Goal: Information Seeking & Learning: Check status

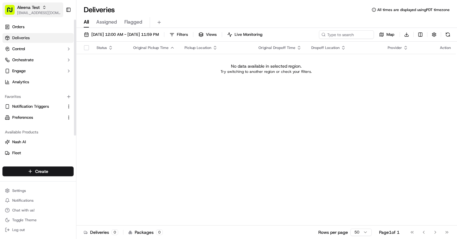
click at [48, 15] on span "[EMAIL_ADDRESS][DOMAIN_NAME]" at bounding box center [39, 12] width 44 height 5
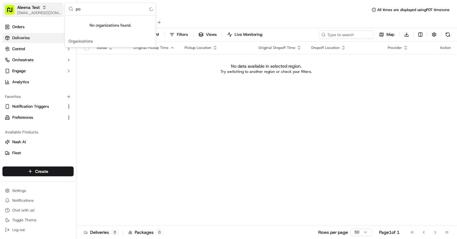
type input "p"
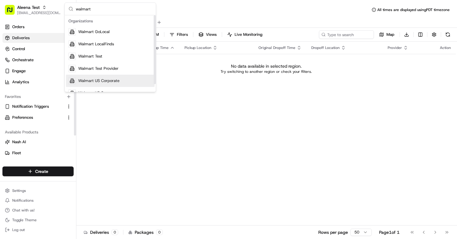
type input "walmart"
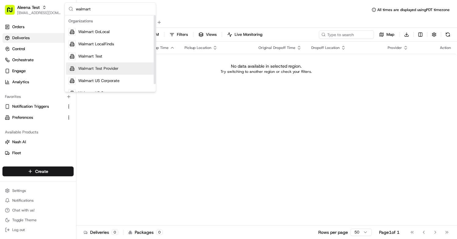
drag, startPoint x: 106, startPoint y: 76, endPoint x: 108, endPoint y: 70, distance: 6.5
click at [108, 70] on div "Walmart GoLocal Walmart LocalFinds Walmart Test Walmart Test Provider Walmart U…" at bounding box center [110, 62] width 89 height 73
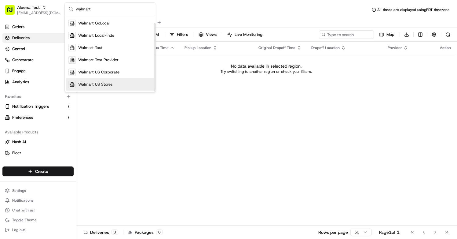
click at [105, 83] on span "Walmart US Stores" at bounding box center [95, 85] width 34 height 6
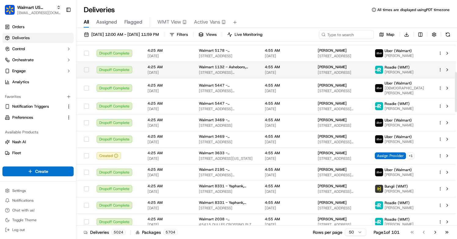
scroll to position [139, 0]
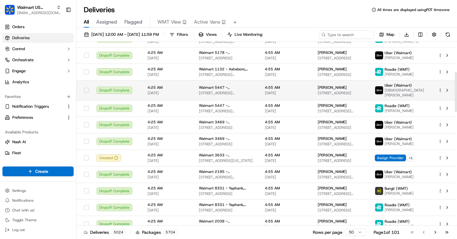
click at [243, 87] on span "Walmart 5447 - [GEOGRAPHIC_DATA], [GEOGRAPHIC_DATA]" at bounding box center [227, 87] width 56 height 5
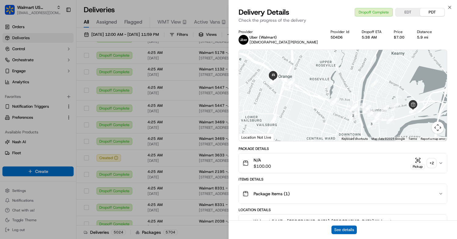
click at [347, 230] on button "See details" at bounding box center [344, 229] width 25 height 9
click at [448, 9] on icon "button" at bounding box center [449, 7] width 5 height 5
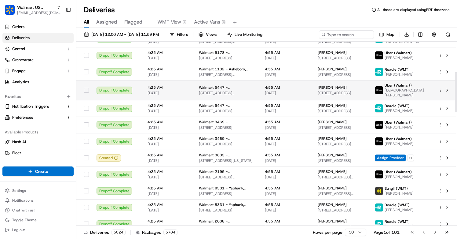
click at [199, 91] on span "150 HARRISON AVE, KEARNY, NJ 07032, US" at bounding box center [227, 92] width 56 height 5
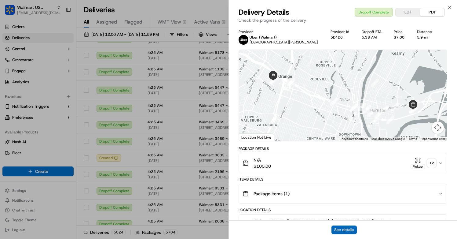
click at [345, 228] on button "See details" at bounding box center [344, 229] width 25 height 9
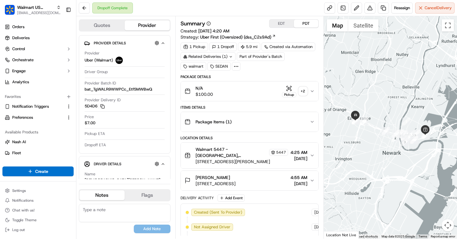
click at [226, 55] on div "Related Deliveries (1)" at bounding box center [208, 56] width 55 height 9
click at [301, 57] on div "1 Pickup 1 Dropoff 5.9 mi Created via Automation Related Deliveries (1) Part of…" at bounding box center [250, 56] width 138 height 28
click at [232, 58] on icon at bounding box center [231, 57] width 4 height 4
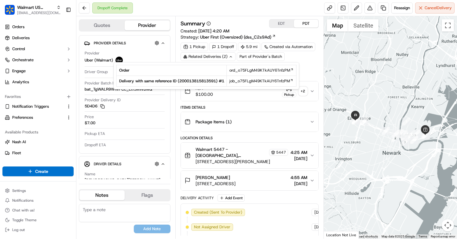
click at [231, 57] on icon at bounding box center [231, 56] width 2 height 1
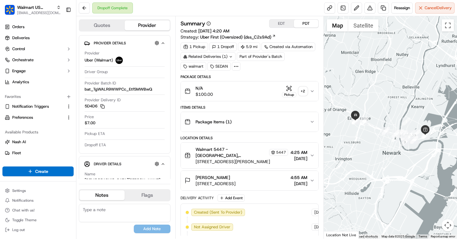
click at [231, 57] on icon at bounding box center [231, 57] width 4 height 4
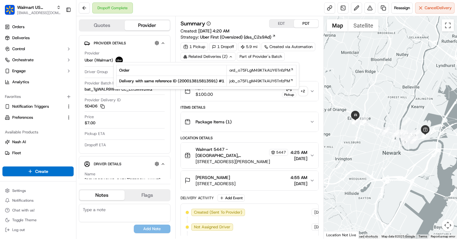
click at [231, 57] on icon at bounding box center [231, 56] width 2 height 1
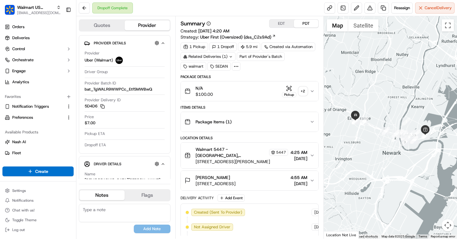
click at [231, 57] on icon at bounding box center [231, 57] width 4 height 4
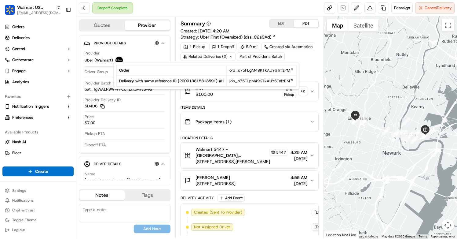
click at [231, 57] on icon at bounding box center [231, 56] width 2 height 1
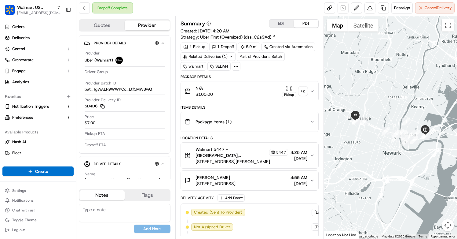
click at [231, 57] on icon at bounding box center [231, 57] width 4 height 4
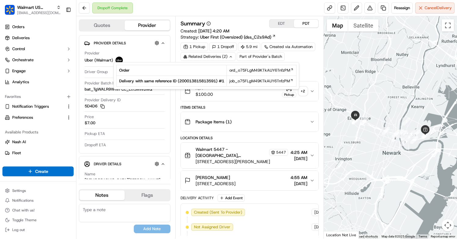
click at [231, 57] on icon at bounding box center [231, 57] width 4 height 4
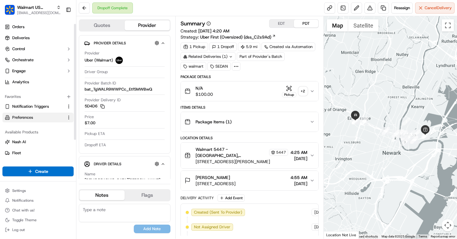
scroll to position [32, 0]
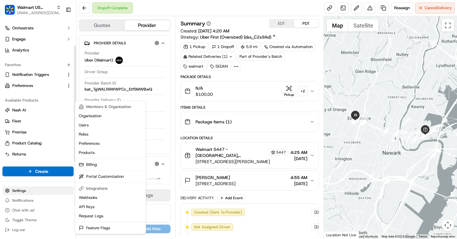
click at [33, 189] on html "Walmart US Stores aleena@usenash.com Toggle Sidebar Orders Deliveries Control O…" at bounding box center [228, 119] width 457 height 239
click at [93, 217] on link "Request Logs" at bounding box center [110, 215] width 68 height 9
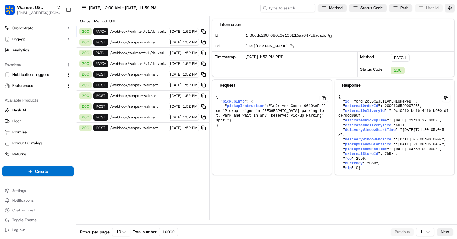
click at [127, 33] on span "/webhook/walmart/v1/deliveries/ord_ZcL6xWJBTEArBHLUHePeBT" at bounding box center [138, 31] width 57 height 5
click at [126, 43] on span "/webhook/senpex-walmart" at bounding box center [138, 42] width 57 height 5
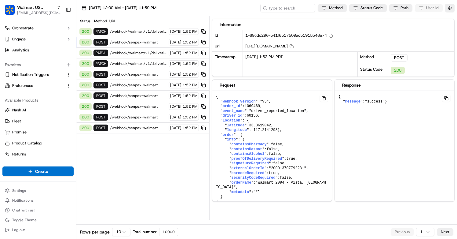
click at [127, 33] on span "/webhook/walmart/v1/deliveries/ord_ZcL6xWJBTEArBHLUHePeBT" at bounding box center [138, 31] width 57 height 5
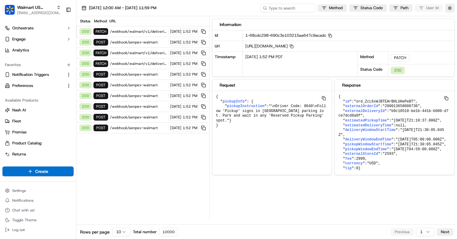
click at [125, 40] on span "/webhook/senpex-walmart" at bounding box center [138, 42] width 57 height 5
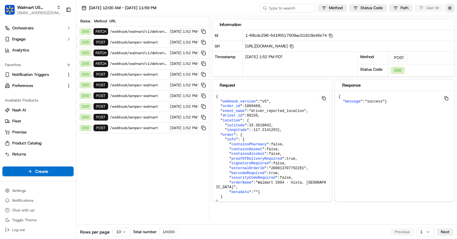
click at [136, 128] on span "/webhook/senpex-walmart" at bounding box center [138, 127] width 57 height 5
click at [141, 120] on div "200 POST /webhook/senpex-walmart 09/19/2025 1:52 PM" at bounding box center [142, 117] width 133 height 11
click at [143, 111] on div "200 POST /webhook/senpex-walmart 09/19/2025 1:52 PM" at bounding box center [142, 106] width 133 height 11
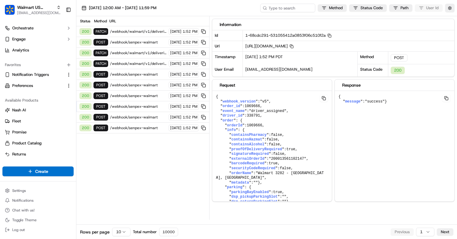
click at [145, 99] on div "200 POST /webhook/senpex-walmart 09/19/2025 1:52 PM" at bounding box center [142, 95] width 133 height 11
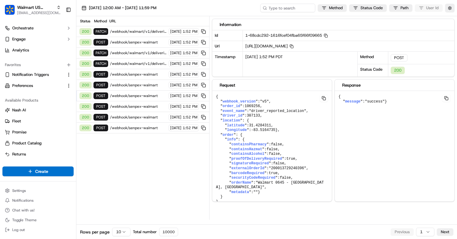
click at [144, 85] on span "/webhook/senpex-walmart" at bounding box center [138, 85] width 57 height 5
click at [144, 75] on span "/webhook/senpex-walmart" at bounding box center [138, 74] width 57 height 5
click at [144, 33] on span "/webhook/walmart/v1/deliveries/ord_ZcL6xWJBTEArBHLUHePeBT" at bounding box center [138, 31] width 57 height 5
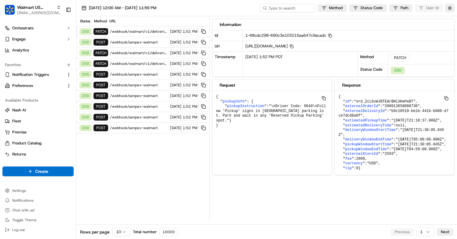
click at [143, 39] on div "200 POST /webhook/senpex-walmart 09/19/2025 1:52 PM" at bounding box center [142, 42] width 133 height 11
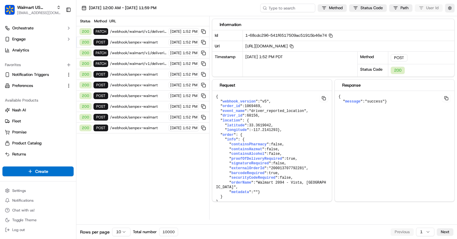
click at [141, 50] on span "/webhook/walmart/v1/deliveries/ord_MhB3akcUrMErFhCMzboRHZ" at bounding box center [138, 52] width 57 height 5
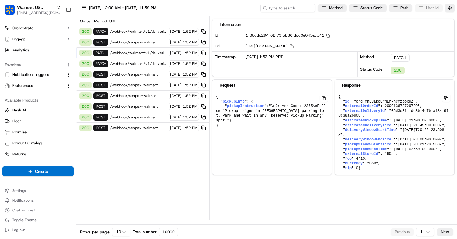
click at [140, 63] on span "/webhook/walmart/v1/deliveries/ord_bTG6J3GWVb2rRb7YqWdnia" at bounding box center [138, 63] width 57 height 5
click at [141, 39] on div "200 POST /webhook/senpex-walmart 09/19/2025 1:52 PM" at bounding box center [142, 42] width 133 height 11
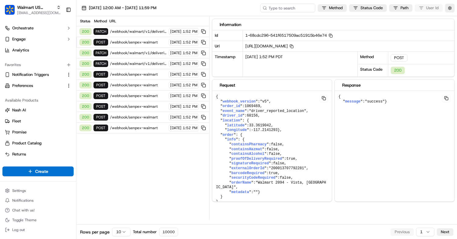
click at [141, 30] on span "/webhook/walmart/v1/deliveries/ord_ZcL6xWJBTEArBHLUHePeBT" at bounding box center [138, 31] width 57 height 5
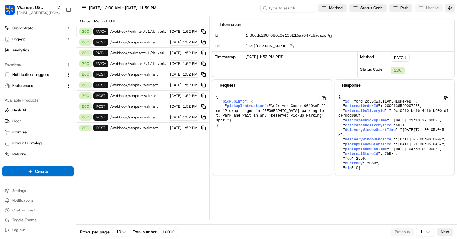
click at [137, 73] on span "/webhook/senpex-walmart" at bounding box center [138, 74] width 57 height 5
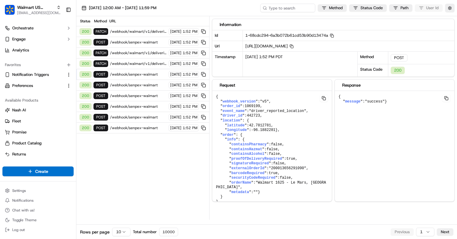
click at [135, 88] on div "200 POST /webhook/senpex-walmart 09/19/2025 1:52 PM" at bounding box center [142, 85] width 133 height 11
click at [138, 77] on div "200 POST /webhook/senpex-walmart 09/19/2025 1:52 PM" at bounding box center [142, 74] width 133 height 11
click at [137, 85] on span "/webhook/senpex-walmart" at bounding box center [138, 85] width 57 height 5
click at [140, 76] on span "/webhook/senpex-walmart" at bounding box center [138, 74] width 57 height 5
click at [140, 81] on div "200 POST /webhook/senpex-walmart 09/19/2025 1:52 PM" at bounding box center [142, 85] width 133 height 11
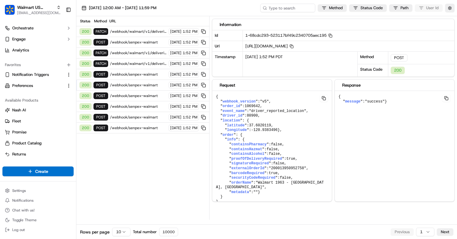
click at [139, 93] on span "/webhook/senpex-walmart" at bounding box center [138, 95] width 57 height 5
click at [139, 101] on div "200 POST /webhook/senpex-walmart 09/19/2025 1:52 PM" at bounding box center [142, 95] width 133 height 11
click at [139, 98] on div "200 POST /webhook/senpex-walmart 09/19/2025 1:52 PM" at bounding box center [142, 95] width 133 height 11
click at [139, 102] on div "200 POST /webhook/senpex-walmart 09/19/2025 1:52 PM" at bounding box center [142, 106] width 133 height 11
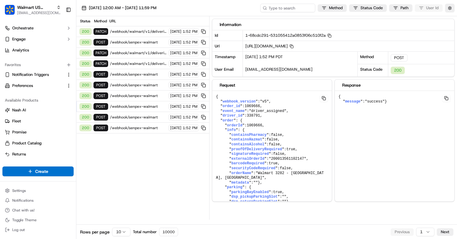
click at [151, 97] on span "/webhook/senpex-walmart" at bounding box center [138, 95] width 57 height 5
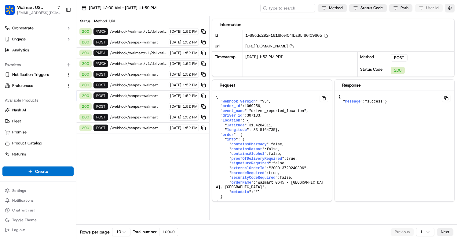
click at [147, 89] on div "200 POST /webhook/senpex-walmart 09/19/2025 1:52 PM" at bounding box center [142, 85] width 133 height 11
click at [146, 79] on div "200 POST /webhook/senpex-walmart 09/19/2025 1:52 PM" at bounding box center [142, 74] width 133 height 11
click at [150, 77] on div "200 POST /webhook/senpex-walmart 09/19/2025 1:52 PM" at bounding box center [142, 74] width 133 height 11
click at [149, 75] on span "/webhook/senpex-walmart" at bounding box center [138, 74] width 57 height 5
click at [147, 64] on span "/webhook/walmart/v1/deliveries/ord_bTG6J3GWVb2rRb7YqWdnia" at bounding box center [138, 63] width 57 height 5
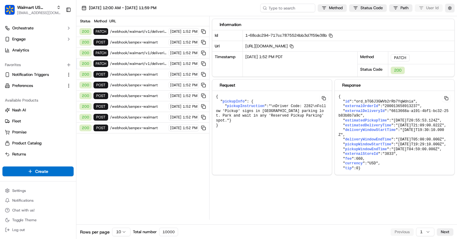
click at [144, 56] on div "200 PATCH /webhook/walmart/v1/deliveries/ord_MhB3akcUrMErFhCMzboRHZ 09/19/2025 …" at bounding box center [142, 53] width 133 height 11
click at [144, 66] on div "200 PATCH /webhook/walmart/v1/deliveries/ord_bTG6J3GWVb2rRb7YqWdnia 09/19/2025 …" at bounding box center [142, 63] width 133 height 11
click at [133, 93] on span "/webhook/senpex-walmart" at bounding box center [138, 95] width 57 height 5
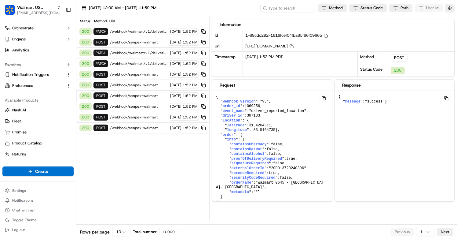
click at [134, 103] on div "200 POST /webhook/senpex-walmart 09/19/2025 1:52 PM" at bounding box center [142, 106] width 133 height 11
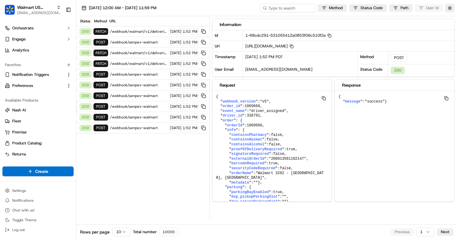
click at [135, 98] on span "/webhook/senpex-walmart" at bounding box center [138, 95] width 57 height 5
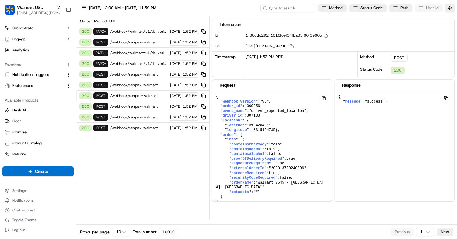
click at [135, 106] on span "/webhook/senpex-walmart" at bounding box center [138, 106] width 57 height 5
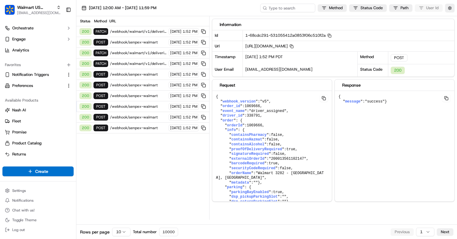
click at [137, 97] on span "/webhook/senpex-walmart" at bounding box center [138, 95] width 57 height 5
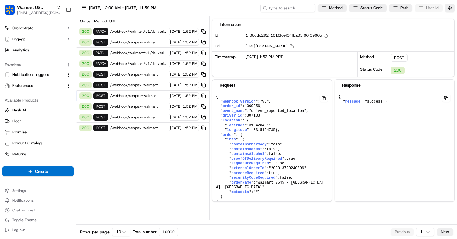
click at [149, 115] on span "/webhook/senpex-walmart" at bounding box center [138, 117] width 57 height 5
click at [141, 128] on span "/webhook/senpex-walmart" at bounding box center [138, 127] width 57 height 5
click at [139, 117] on span "/webhook/senpex-walmart" at bounding box center [138, 117] width 57 height 5
click at [139, 109] on div "200 POST /webhook/senpex-walmart 09/19/2025 1:52 PM" at bounding box center [142, 106] width 133 height 11
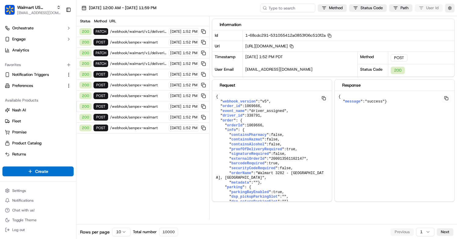
click at [141, 102] on div "200 POST /webhook/senpex-walmart 09/19/2025 1:52 PM" at bounding box center [142, 106] width 133 height 11
click at [141, 97] on span "/webhook/senpex-walmart" at bounding box center [138, 95] width 57 height 5
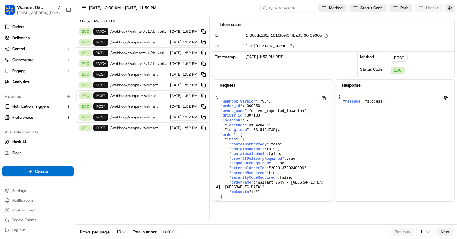
click at [443, 229] on button "Next" at bounding box center [445, 231] width 17 height 7
click at [169, 50] on div "09/19/2025 2:00 PM" at bounding box center [184, 53] width 30 height 7
click at [169, 60] on div "09/19/2025 2:00 PM" at bounding box center [184, 63] width 30 height 7
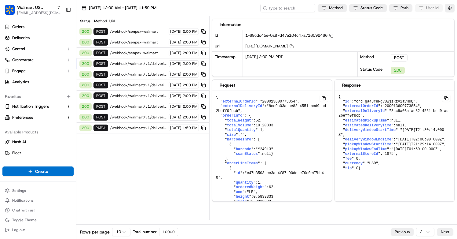
click at [156, 80] on div "200 POST /webhook/walmart/v1/deliveries 09/19/2025 2:00 PM" at bounding box center [142, 85] width 133 height 11
click at [155, 96] on span "/webhook/walmart/v1/deliveries" at bounding box center [138, 95] width 57 height 5
click at [154, 110] on div "200 POST /webhook/walmart/v1/deliveries 09/19/2025 2:00 PM" at bounding box center [142, 106] width 133 height 11
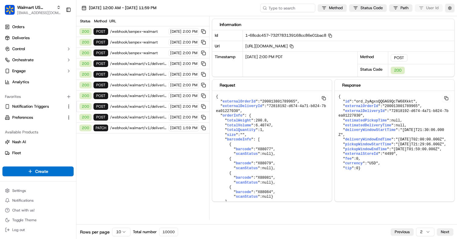
click at [154, 120] on div "200 POST /webhook/walmart/v1/deliveries 09/19/2025 2:00 PM" at bounding box center [142, 117] width 133 height 11
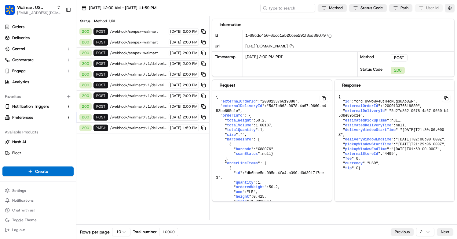
click at [153, 128] on span "/webhook/walmart/v1/deliveries/ord_EBDs3iKJQqnH7XbTr5AWmu" at bounding box center [138, 127] width 57 height 5
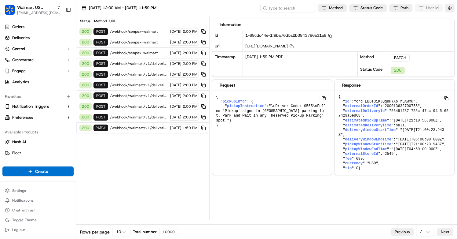
click at [152, 115] on span "/webhook/walmart/v1/deliveries" at bounding box center [138, 117] width 57 height 5
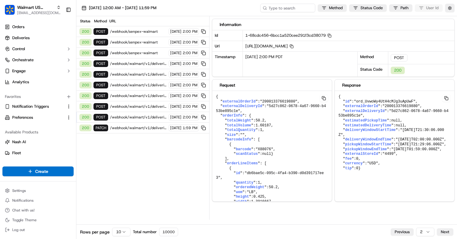
click at [154, 105] on span "/webhook/walmart/v1/deliveries" at bounding box center [138, 106] width 57 height 5
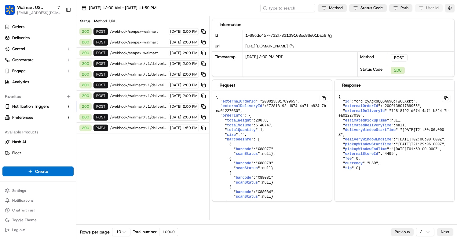
click at [155, 93] on div "200 POST /webhook/walmart/v1/deliveries 09/19/2025 2:00 PM" at bounding box center [142, 95] width 133 height 11
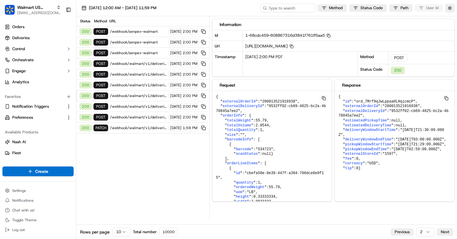
click at [154, 80] on div "200 POST /webhook/walmart/v1/deliveries 09/19/2025 2:00 PM" at bounding box center [142, 85] width 133 height 11
click at [154, 64] on span "/webhook/walmart/v1/deliveries" at bounding box center [138, 63] width 57 height 5
click at [155, 57] on div "200 POST /webhook/senpex-walmart 09/19/2025 2:00 PM" at bounding box center [142, 53] width 133 height 11
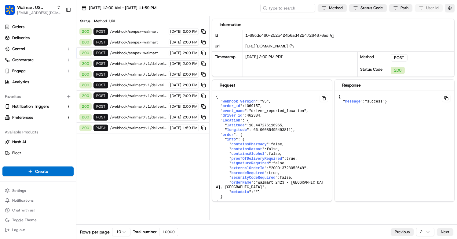
click at [169, 45] on div "09/19/2025 2:00 PM" at bounding box center [188, 42] width 38 height 7
click at [169, 34] on div "09/19/2025 2:00 PM" at bounding box center [184, 31] width 30 height 7
click at [398, 228] on button "Previous" at bounding box center [402, 231] width 23 height 7
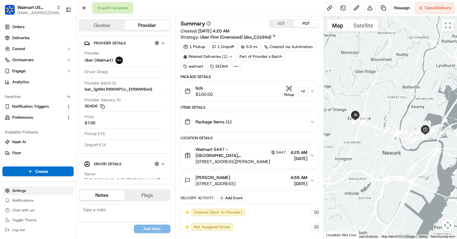
click at [47, 188] on html "Walmart US Stores aleena@usenash.com Toggle Sidebar Orders Deliveries Control O…" at bounding box center [228, 119] width 457 height 239
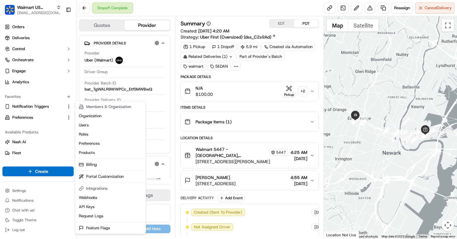
click at [193, 36] on html "Walmart US Stores aleena@usenash.com Toggle Sidebar Orders Deliveries Control O…" at bounding box center [228, 119] width 457 height 239
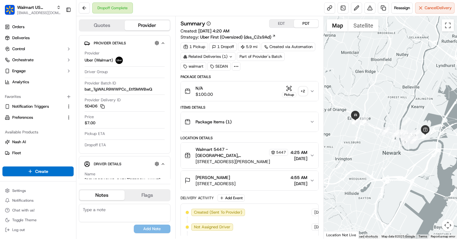
click at [229, 55] on icon at bounding box center [231, 57] width 4 height 4
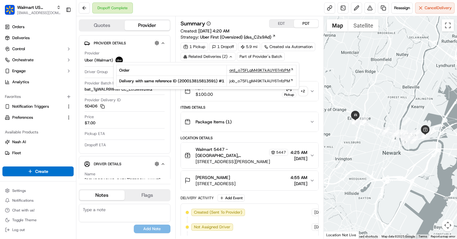
click at [245, 69] on span "ord_o75FLgM49KTkAUY6TnfzPM" at bounding box center [259, 71] width 61 height 6
drag, startPoint x: 231, startPoint y: 82, endPoint x: 292, endPoint y: 81, distance: 61.1
click at [292, 81] on td "job_o75FLgM49KTkAUY6TnfzPM" at bounding box center [262, 81] width 70 height 11
copy span "job_o75FLgM49KTkAUY6TnfzPM"
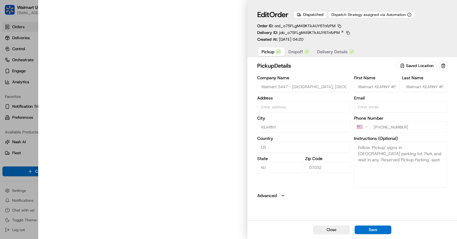
type input "[STREET_ADDRESS][PERSON_NAME]"
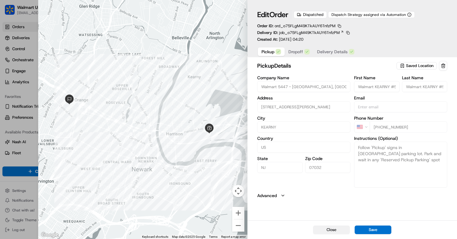
click at [331, 231] on button "Close" at bounding box center [331, 229] width 37 height 9
type input "+1"
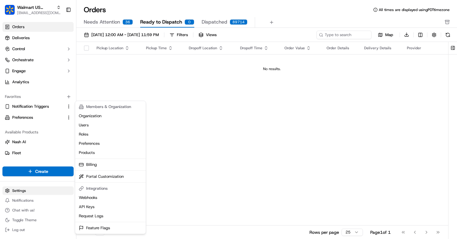
click at [52, 193] on html "Walmart US Stores [EMAIL_ADDRESS][DOMAIN_NAME] Toggle Sidebar Orders Deliveries…" at bounding box center [228, 119] width 457 height 239
click at [93, 212] on link "Request Logs" at bounding box center [110, 215] width 68 height 9
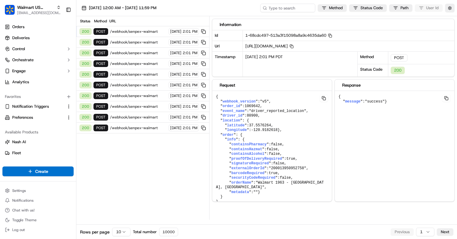
click at [263, 8] on icon at bounding box center [265, 8] width 4 height 4
click at [272, 8] on input at bounding box center [278, 8] width 73 height 9
paste input "job_o75FLgM49KTkAUY6TnfzPM"
type input "job_o75FLgM49KTkAUY6TnfzPM"
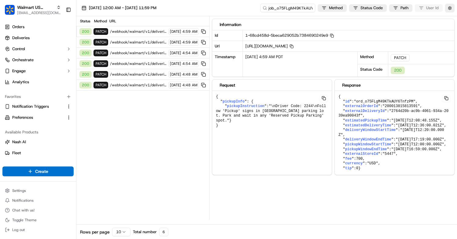
click at [143, 86] on span "/webhook/walmart/v1/deliveries/ord_o75FLgM49KTkAUY6TnfzPM" at bounding box center [138, 85] width 57 height 5
click at [142, 75] on span "/webhook/walmart/v1/deliveries/ord_o75FLgM49KTkAUY6TnfzPM" at bounding box center [138, 74] width 57 height 5
click at [135, 32] on span "/webhook/walmart/v1/deliveries/ord_o75FLgM49KTkAUY6TnfzPM" at bounding box center [138, 31] width 57 height 5
click at [134, 40] on span "/webhook/walmart/v1/deliveries/ord_o75FLgM49KTkAUY6TnfzPM" at bounding box center [138, 42] width 57 height 5
click at [134, 52] on span "/webhook/walmart/v1/deliveries/ord_o75FLgM49KTkAUY6TnfzPM" at bounding box center [138, 52] width 57 height 5
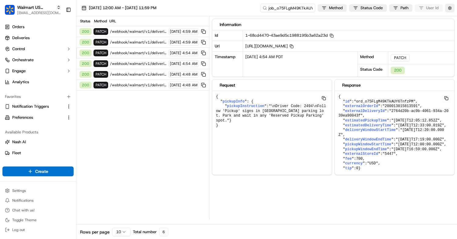
click at [134, 64] on span "/webhook/walmart/v1/deliveries/ord_o75FLgM49KTkAUY6TnfzPM" at bounding box center [138, 63] width 57 height 5
click at [134, 76] on span "/webhook/walmart/v1/deliveries/ord_o75FLgM49KTkAUY6TnfzPM" at bounding box center [138, 74] width 57 height 5
click at [134, 88] on div "200 PATCH /webhook/walmart/v1/deliveries/ord_o75FLgM49KTkAUY6TnfzPM [DATE] 4:48…" at bounding box center [142, 85] width 133 height 11
